Goal: Task Accomplishment & Management: Manage account settings

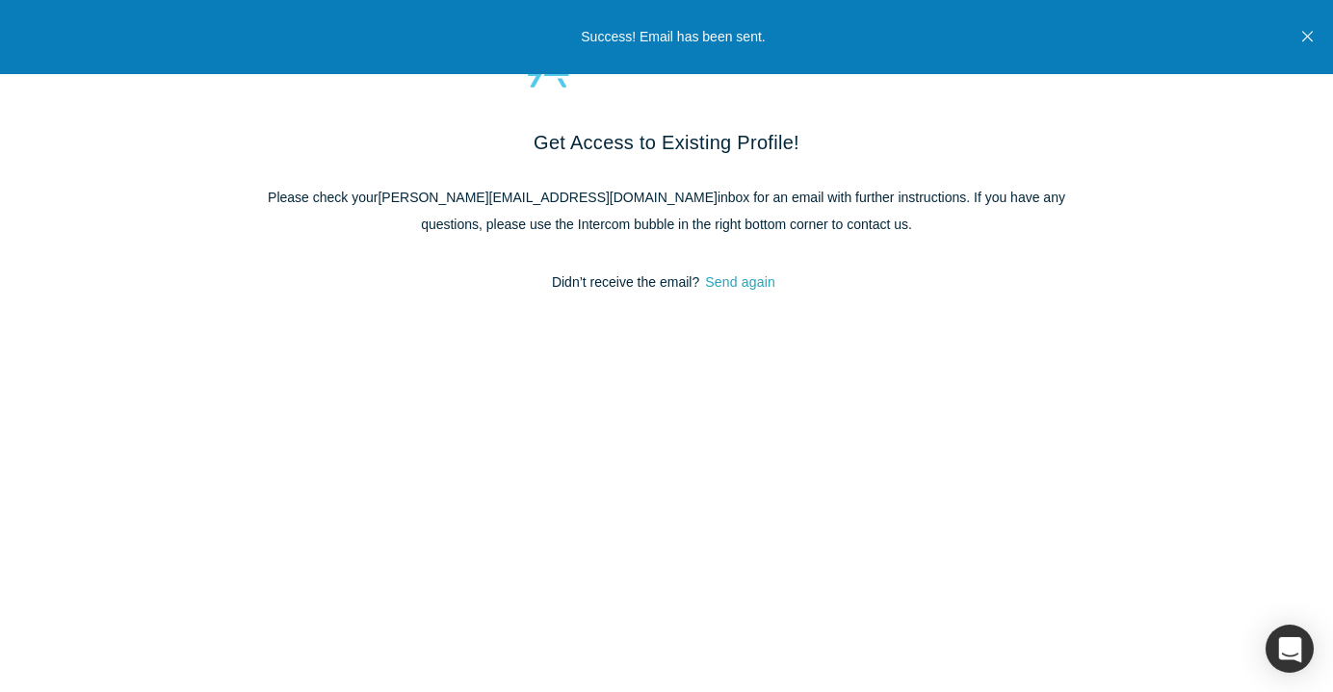
click at [756, 286] on button "Send again" at bounding box center [740, 283] width 82 height 22
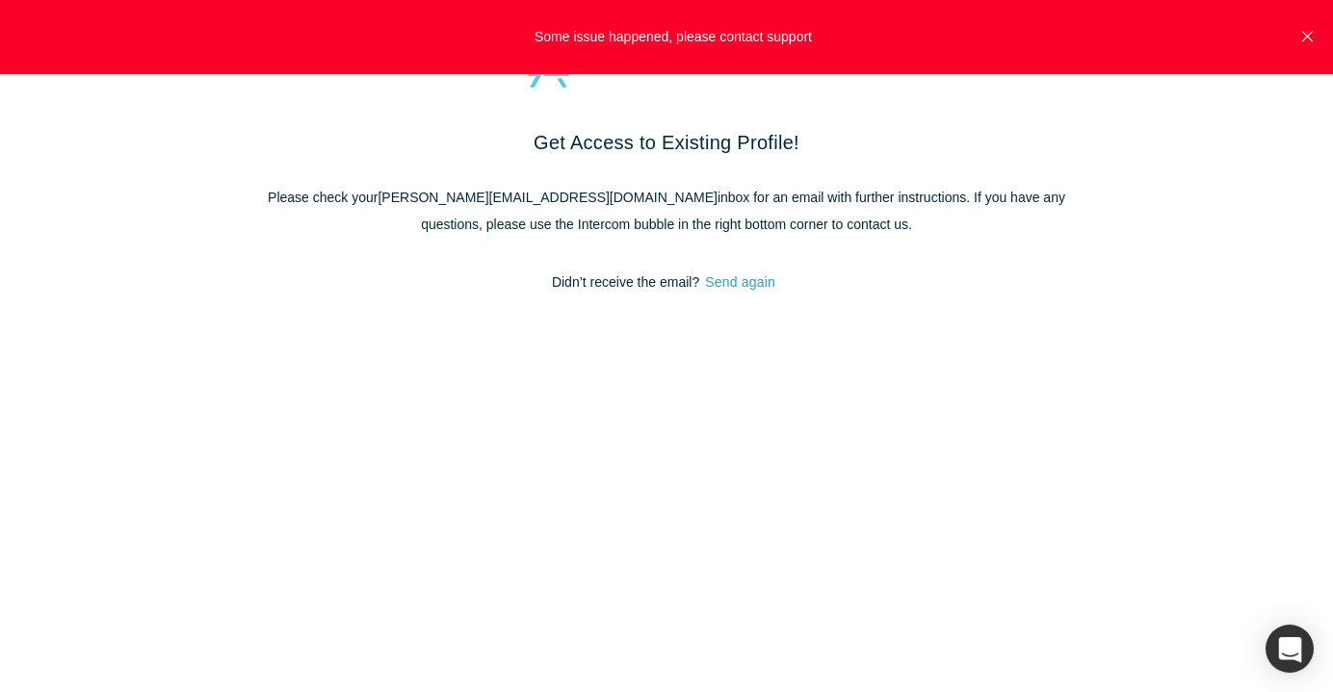
click at [752, 284] on button "Send again" at bounding box center [740, 283] width 82 height 22
